Goal: Task Accomplishment & Management: Manage account settings

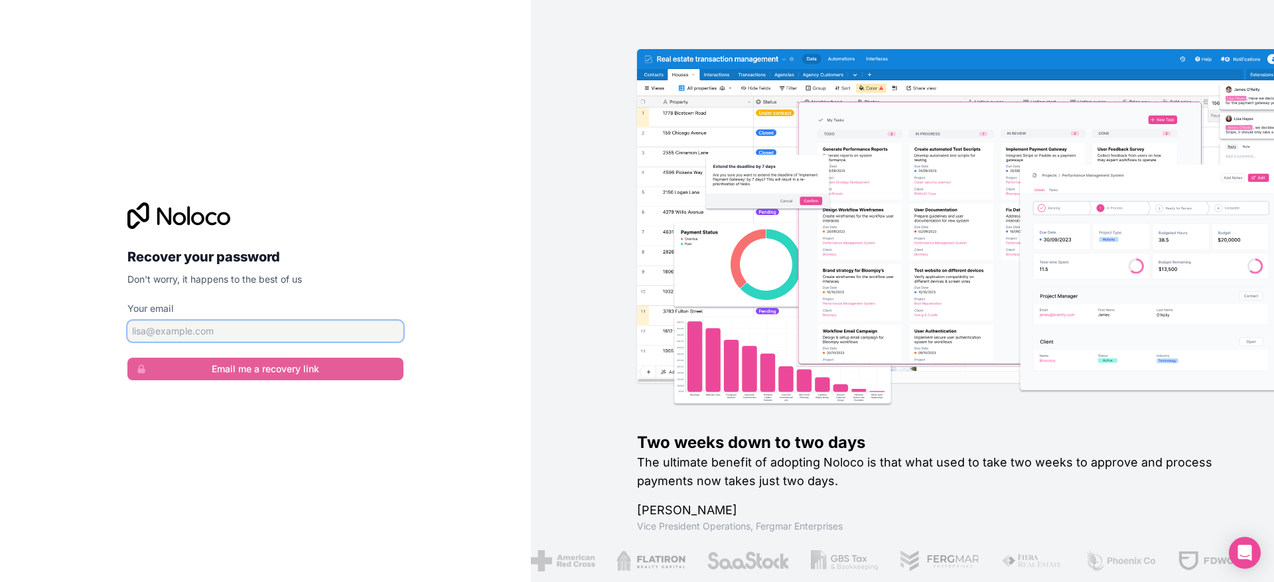
click at [217, 326] on input "Your email" at bounding box center [265, 331] width 276 height 21
type input "[PERSON_NAME][EMAIL_ADDRESS][DOMAIN_NAME]"
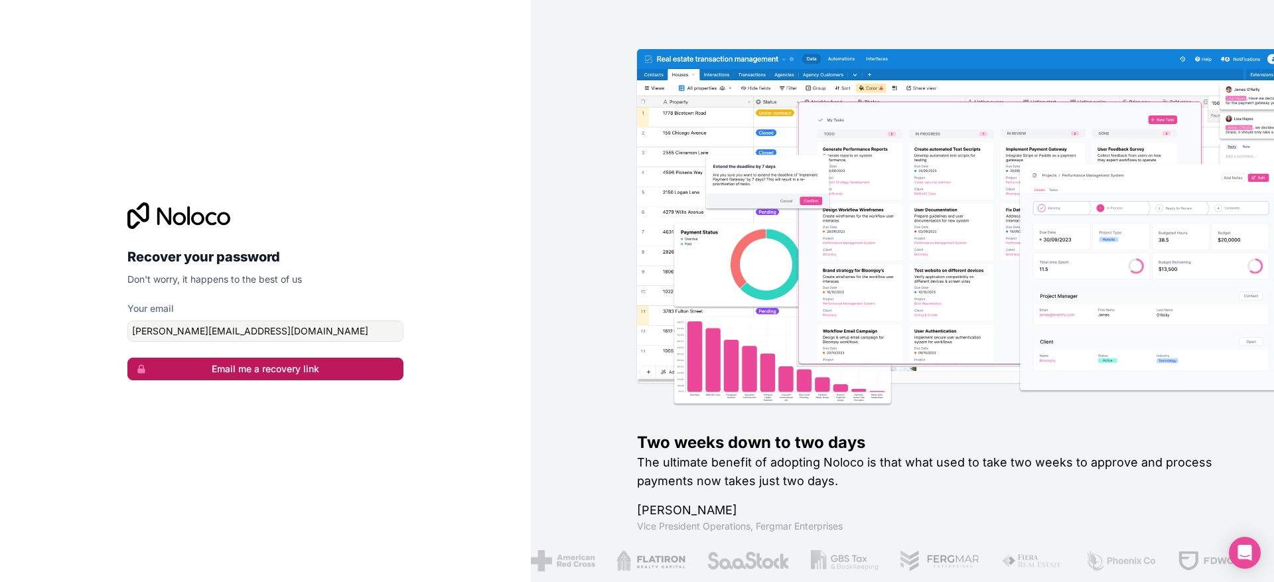
click at [284, 374] on button "Email me a recovery link" at bounding box center [265, 369] width 276 height 23
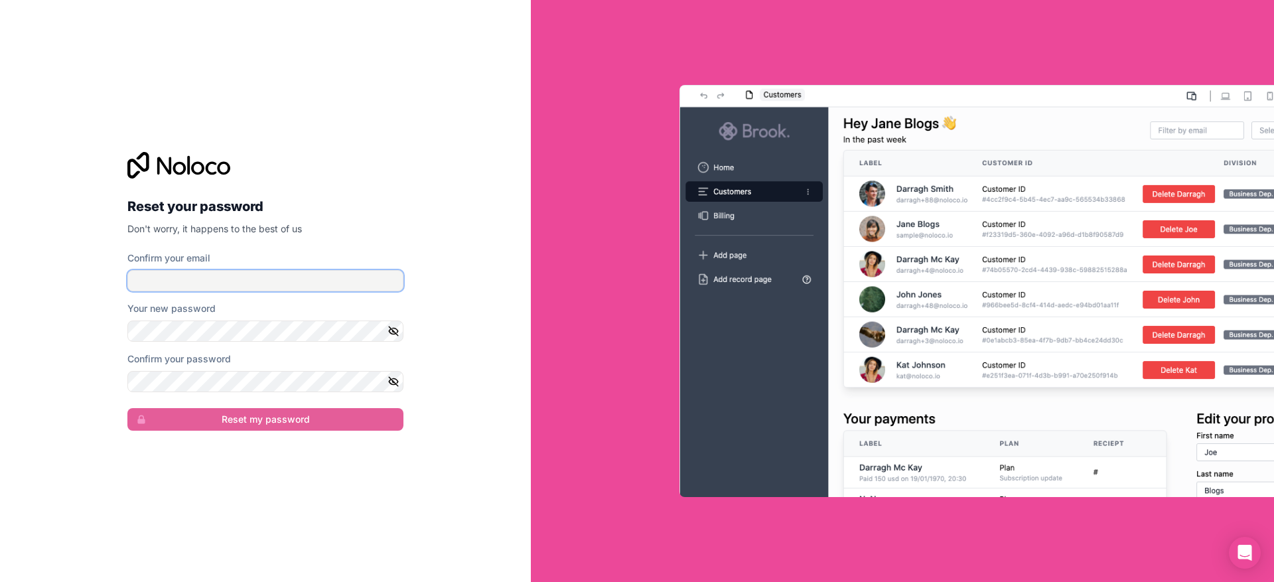
click at [244, 278] on input "Confirm your email" at bounding box center [265, 280] width 276 height 21
type input "[PERSON_NAME][EMAIL_ADDRESS][DOMAIN_NAME]"
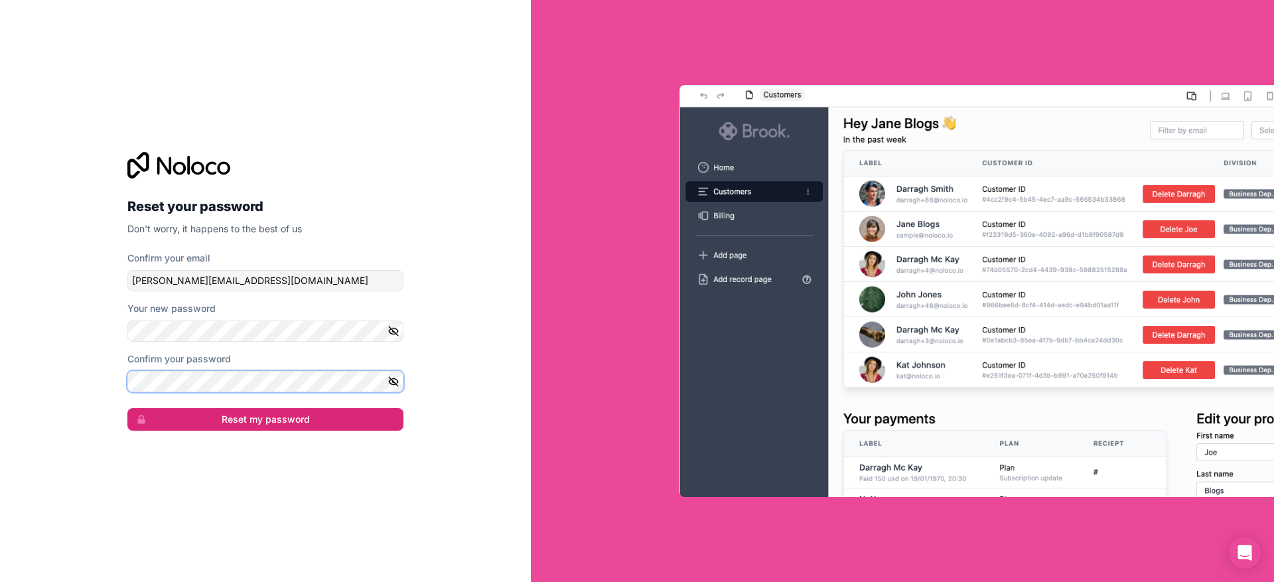
click at [127, 408] on button "Reset my password" at bounding box center [265, 419] width 276 height 23
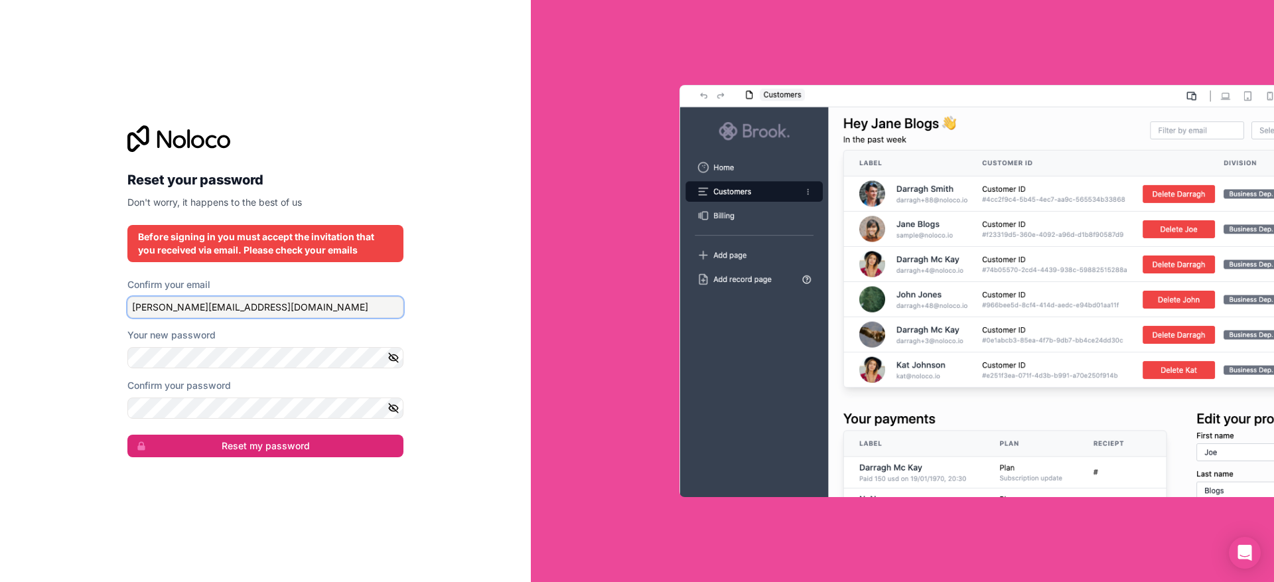
click at [252, 313] on input "[PERSON_NAME][EMAIL_ADDRESS][DOMAIN_NAME]" at bounding box center [265, 307] width 276 height 21
click at [252, 440] on button "Reset my password" at bounding box center [265, 446] width 276 height 23
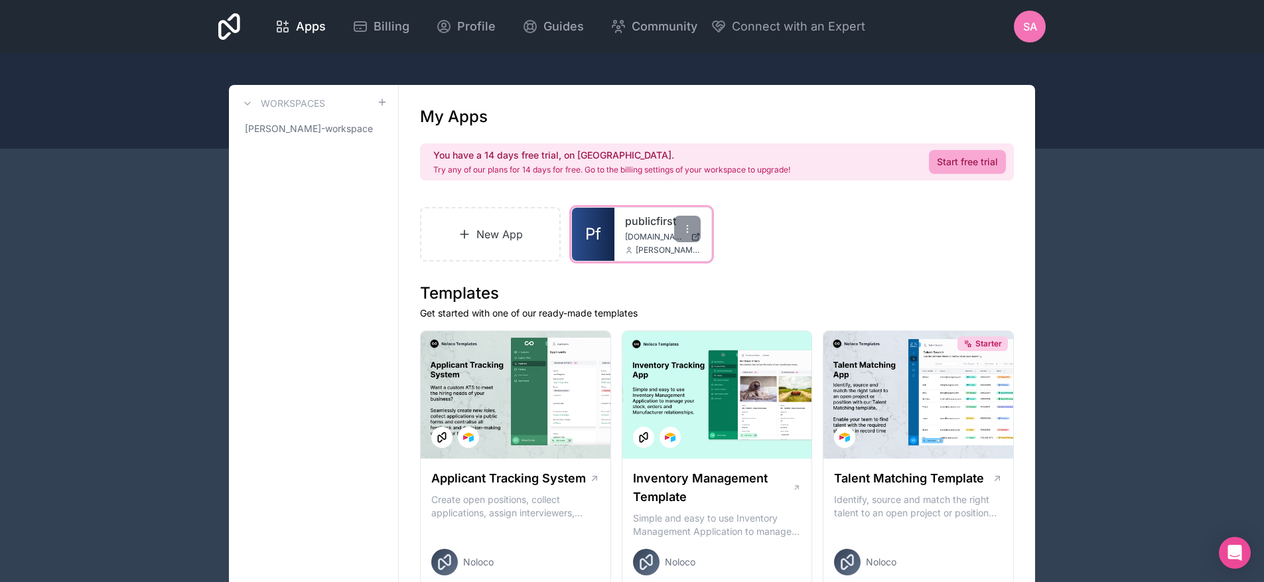
click at [632, 225] on link "publicfirst" at bounding box center [663, 221] width 76 height 16
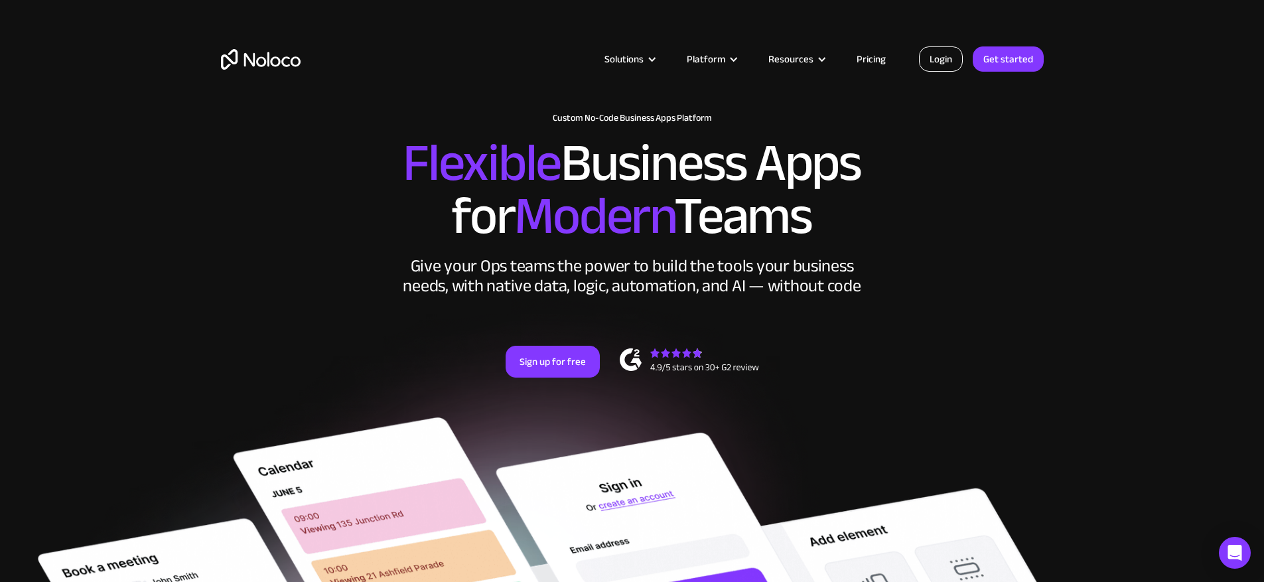
click at [929, 52] on link "Login" at bounding box center [941, 58] width 44 height 25
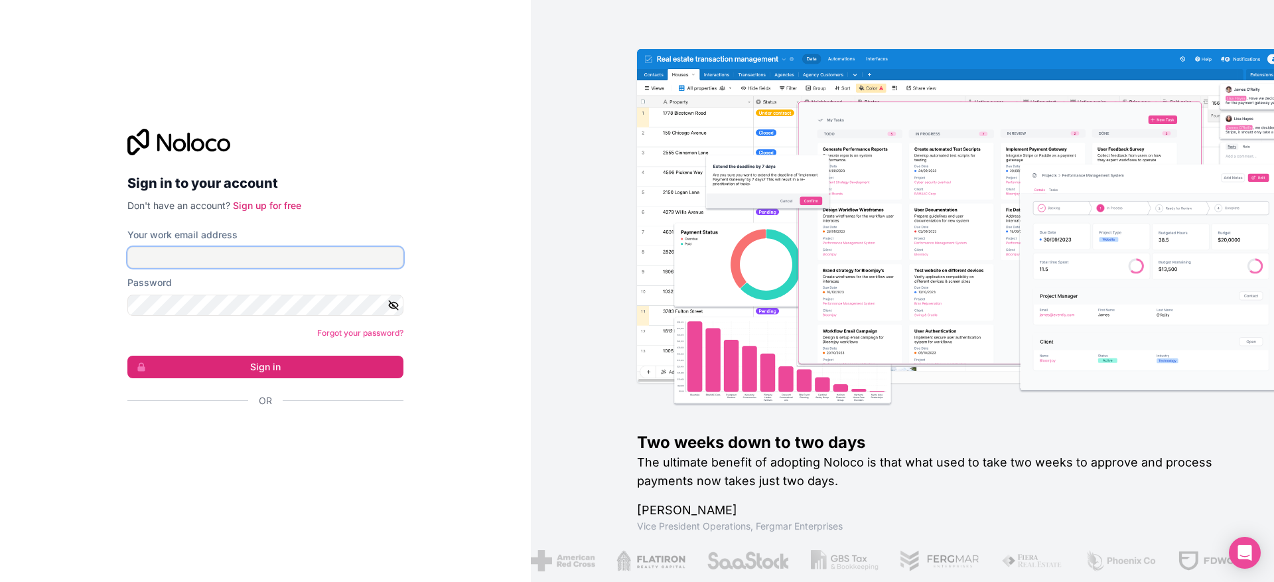
click at [213, 267] on form "Your work email address Password Forgot your password? Sign in Or" at bounding box center [265, 341] width 276 height 226
type input "simon@redtrain.it"
click at [127, 356] on button "Sign in" at bounding box center [265, 367] width 276 height 23
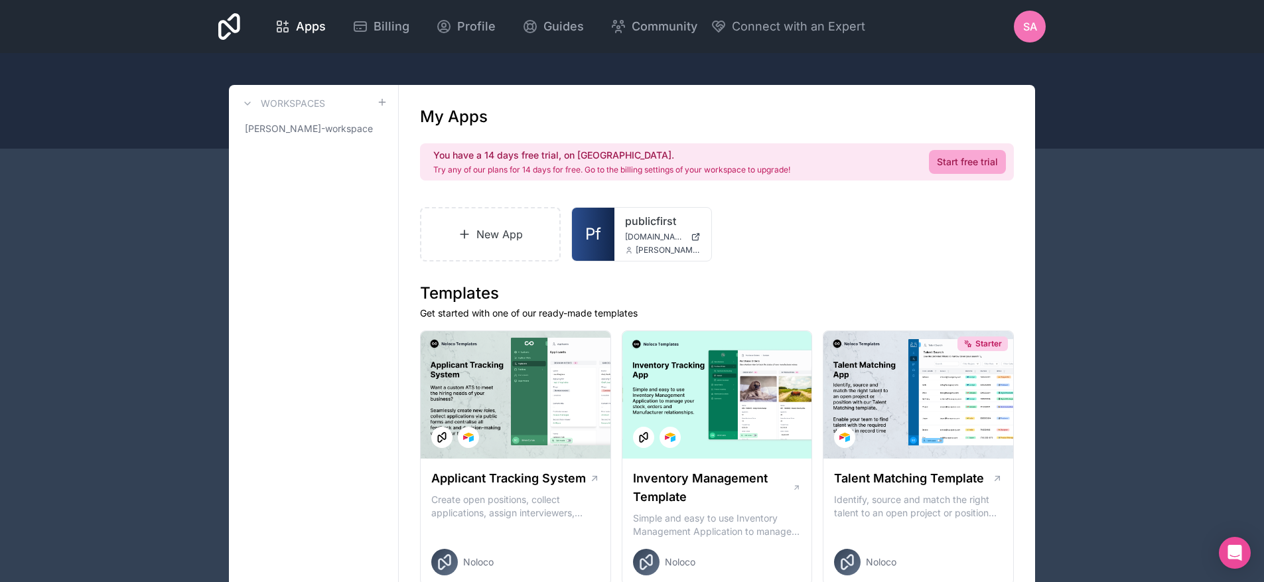
click at [1032, 28] on span "SA" at bounding box center [1030, 27] width 14 height 16
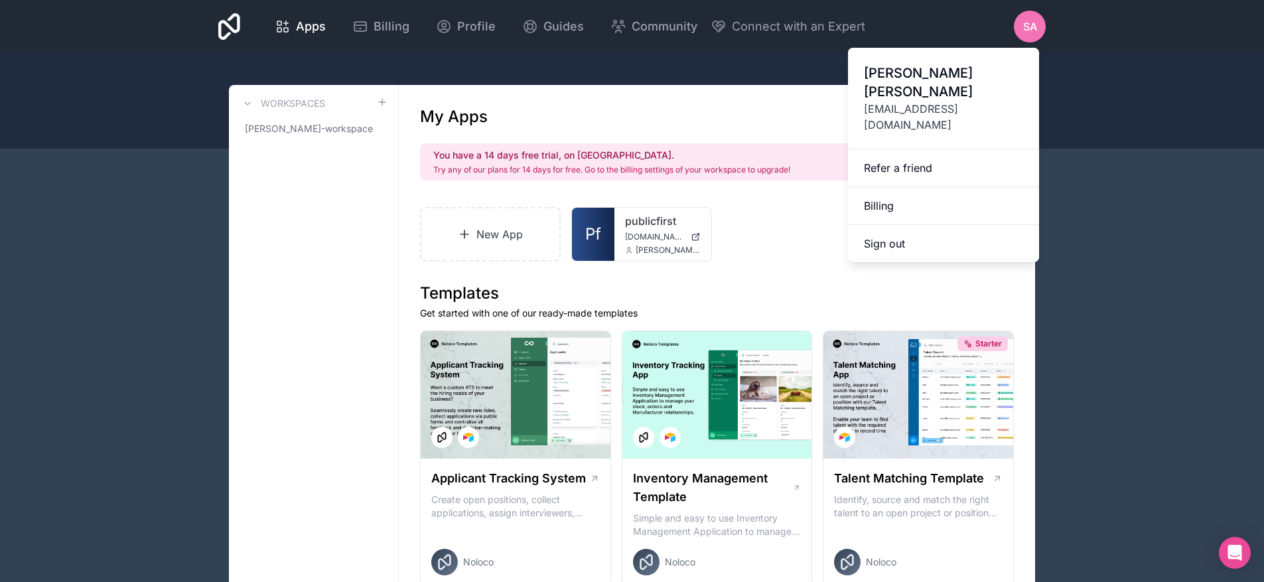
click at [1157, 55] on div at bounding box center [632, 101] width 1264 height 96
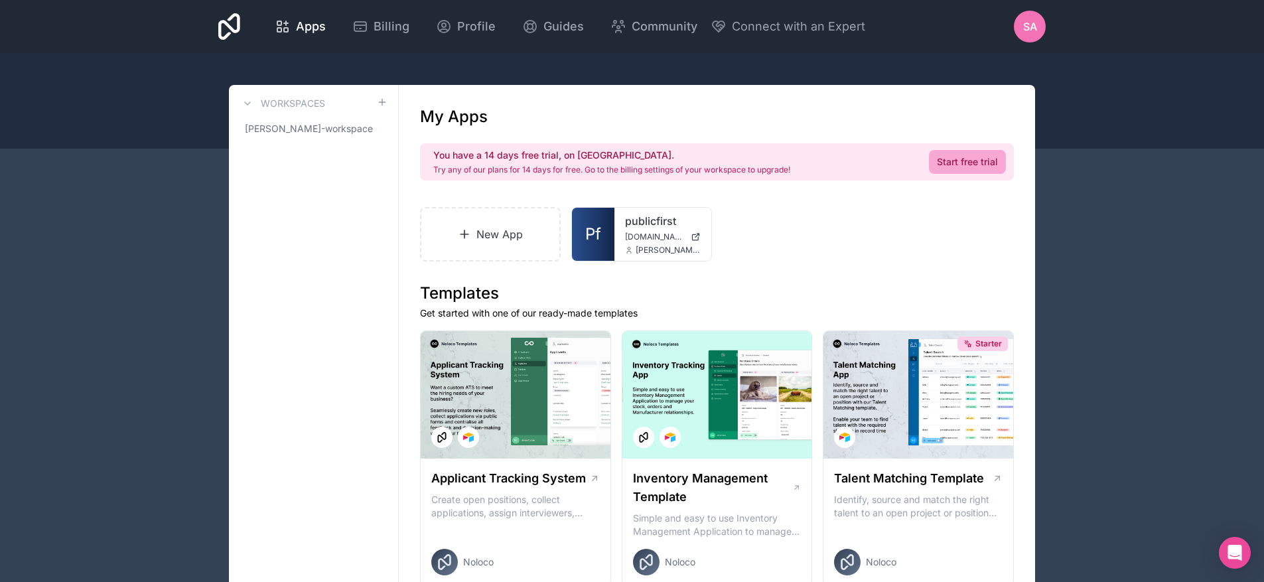
click at [1039, 29] on div "SA" at bounding box center [1030, 27] width 32 height 32
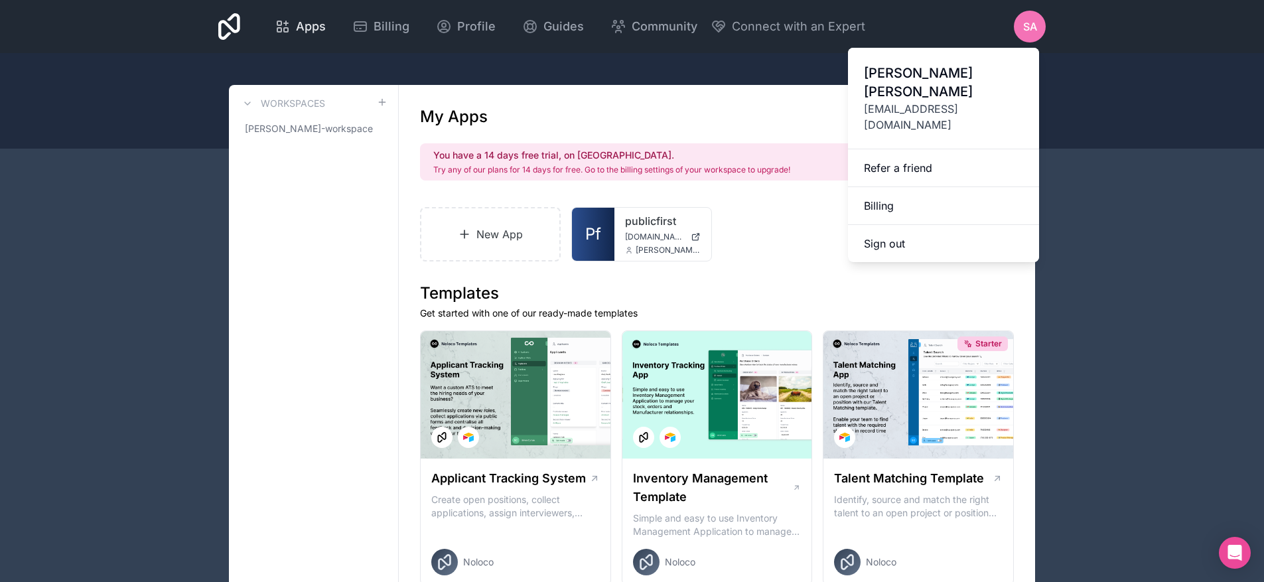
click at [287, 21] on icon at bounding box center [283, 27] width 16 height 16
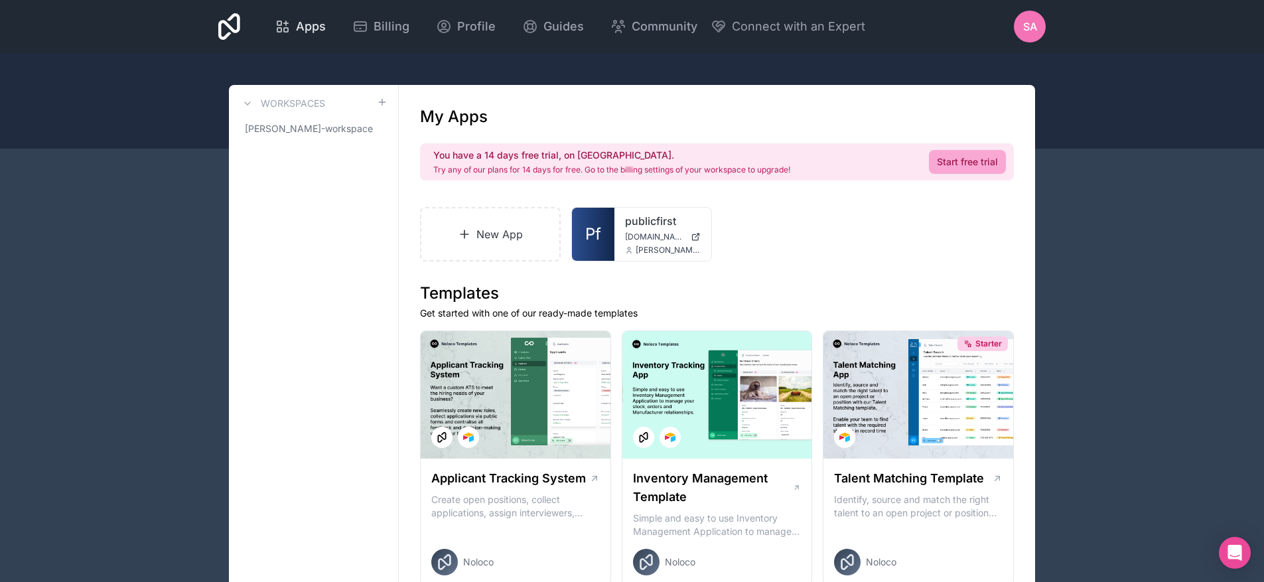
click at [305, 24] on span "Apps" at bounding box center [311, 26] width 30 height 19
click at [390, 23] on span "Billing" at bounding box center [392, 26] width 36 height 19
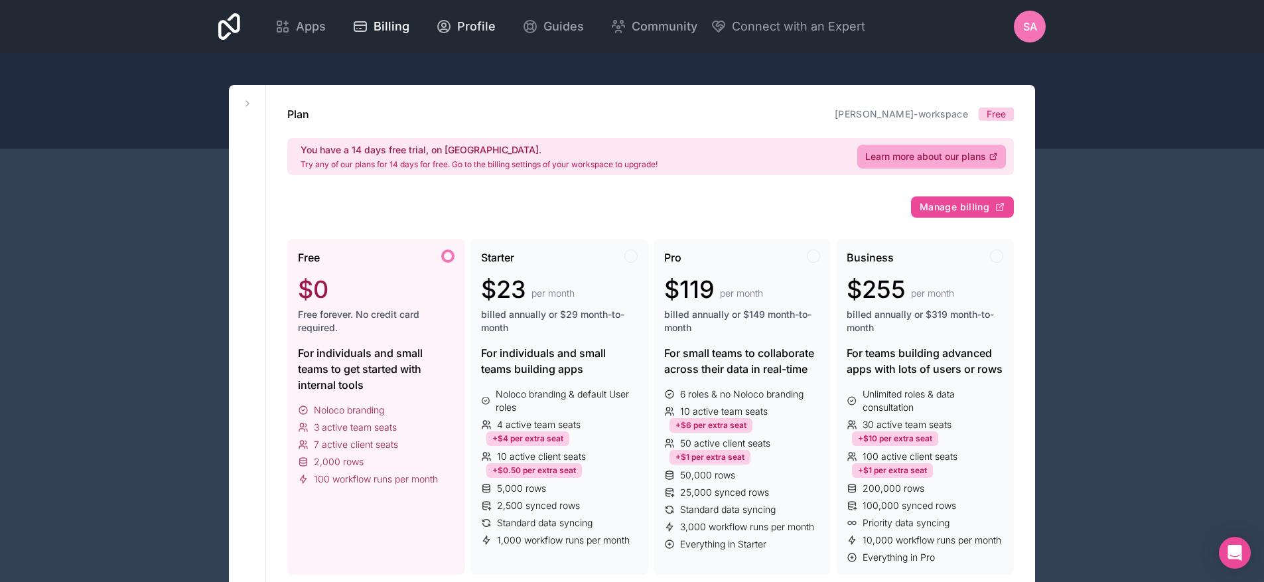
click at [452, 27] on div "Profile" at bounding box center [466, 26] width 60 height 19
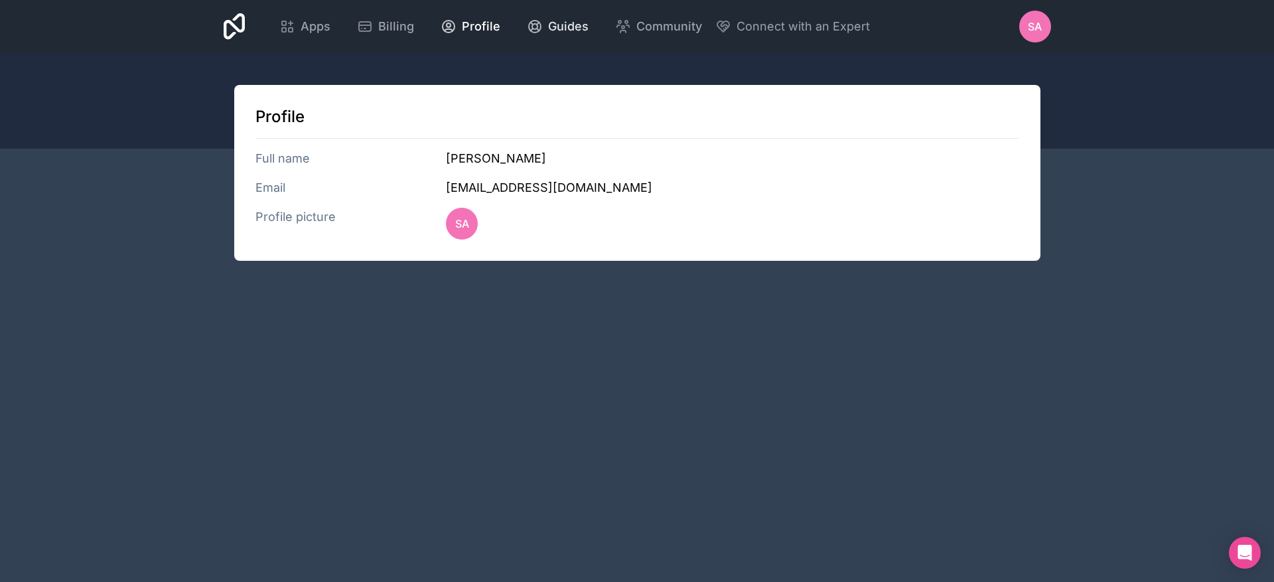
click at [570, 25] on span "Guides" at bounding box center [568, 26] width 40 height 19
click at [382, 33] on span "Billing" at bounding box center [396, 26] width 36 height 19
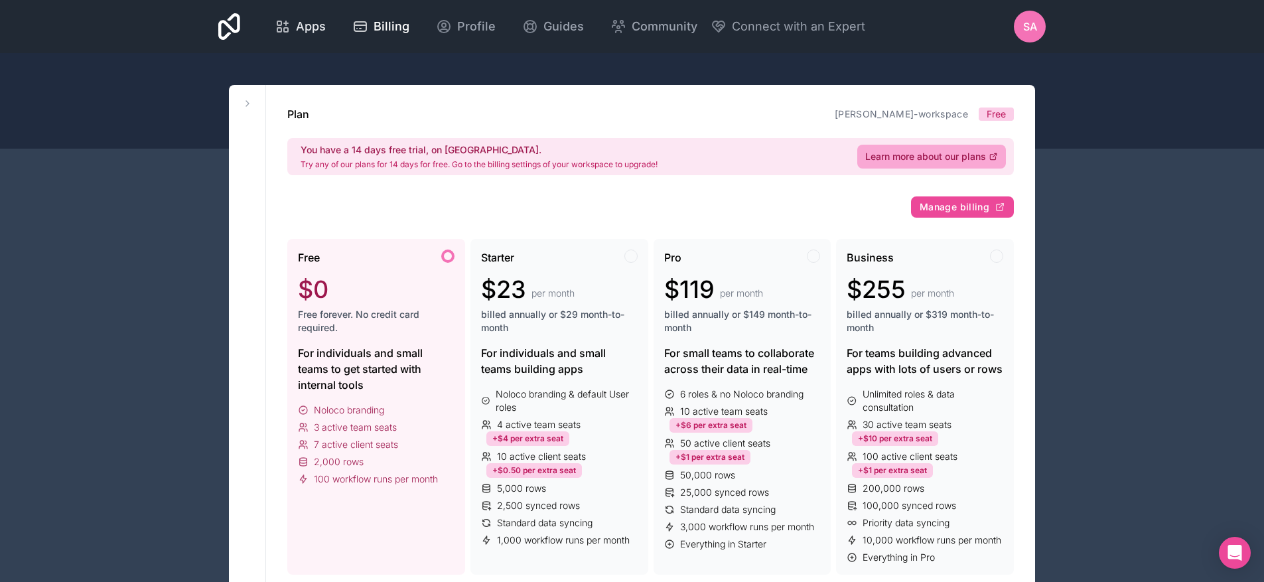
click at [317, 25] on span "Apps" at bounding box center [311, 26] width 30 height 19
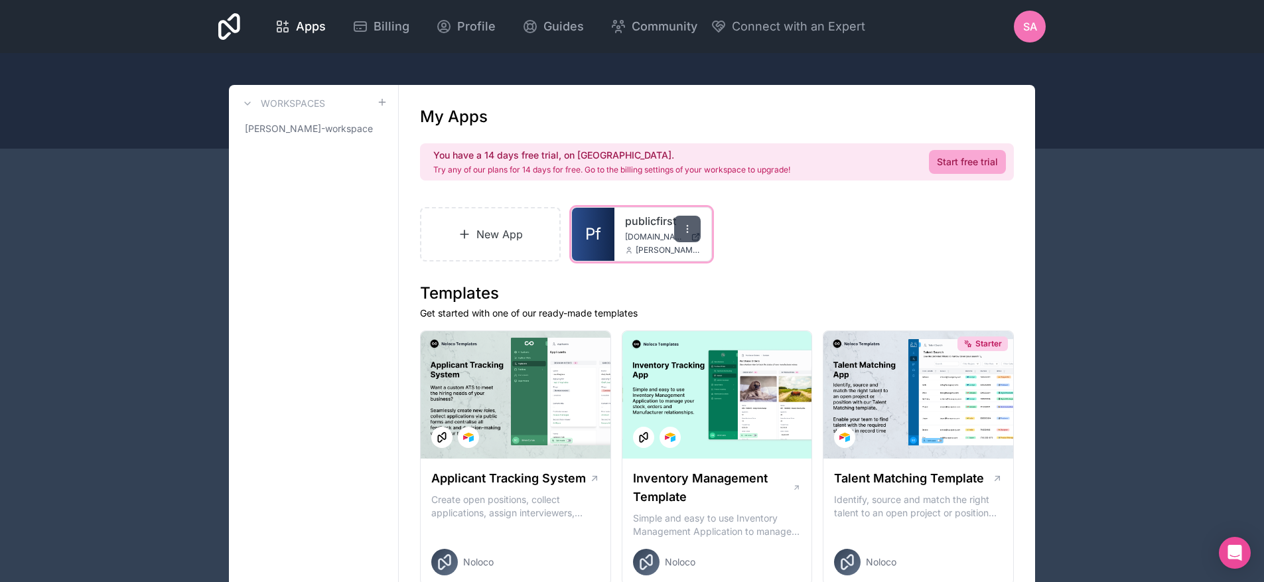
click at [686, 230] on icon at bounding box center [687, 229] width 11 height 11
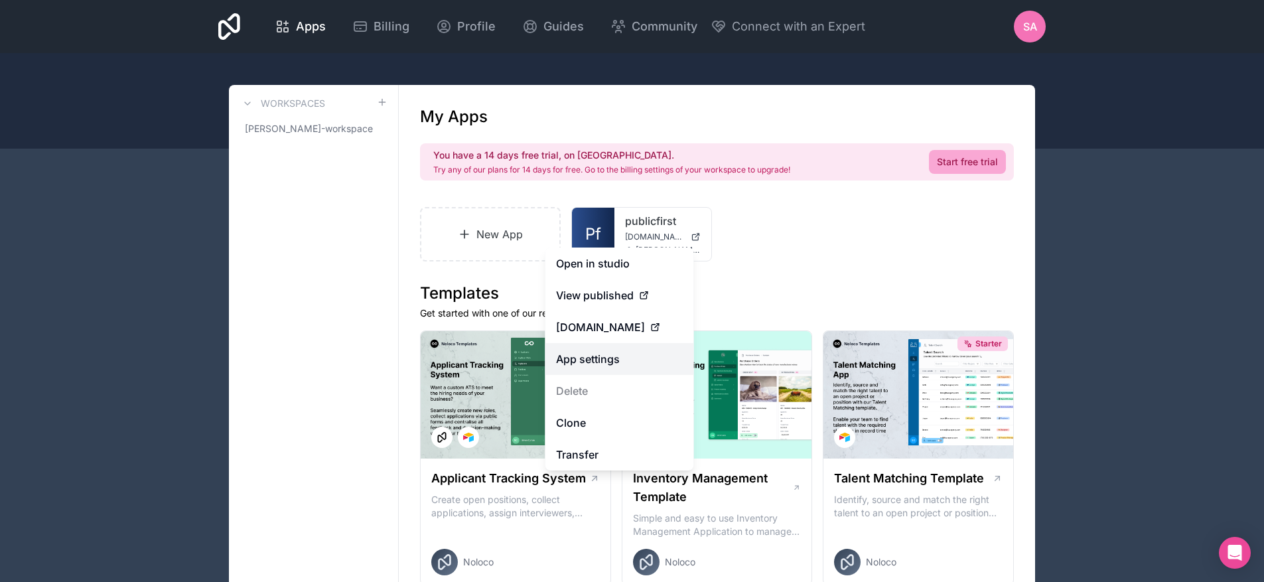
click at [606, 360] on link "App settings" at bounding box center [619, 359] width 149 height 32
